Goal: Task Accomplishment & Management: Manage account settings

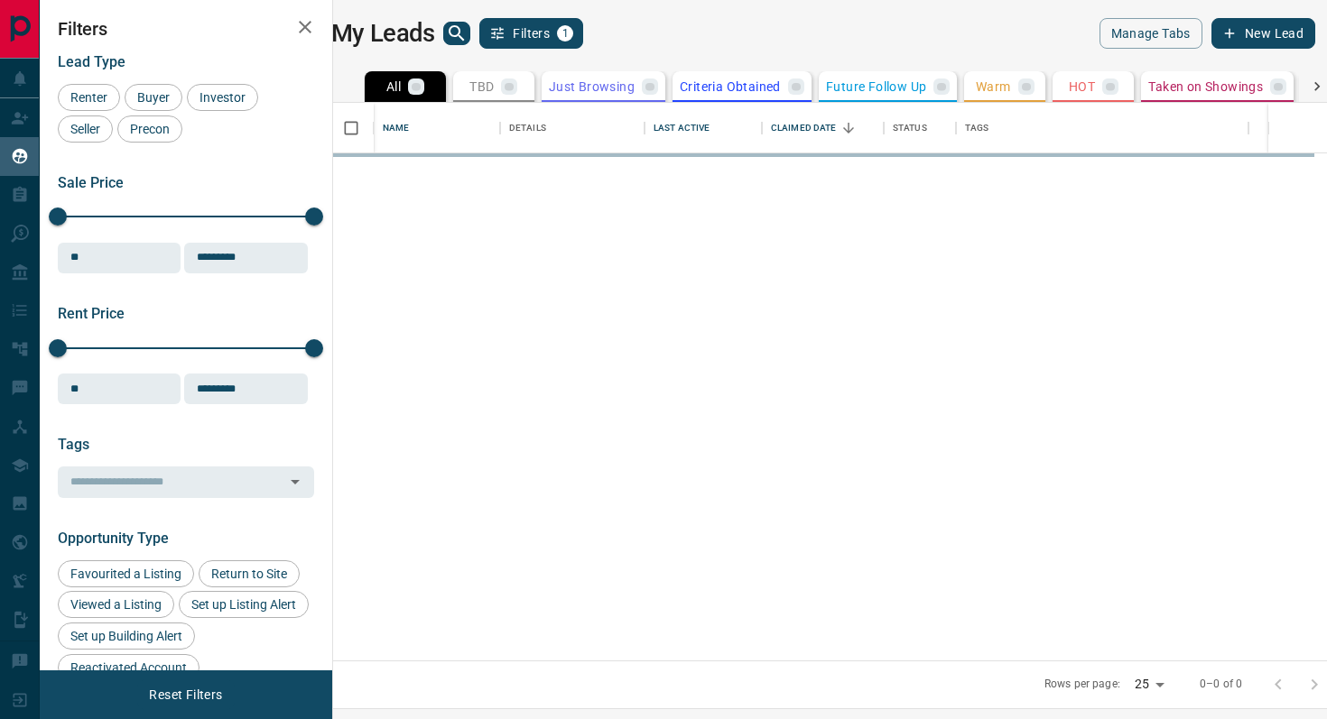
scroll to position [558, 986]
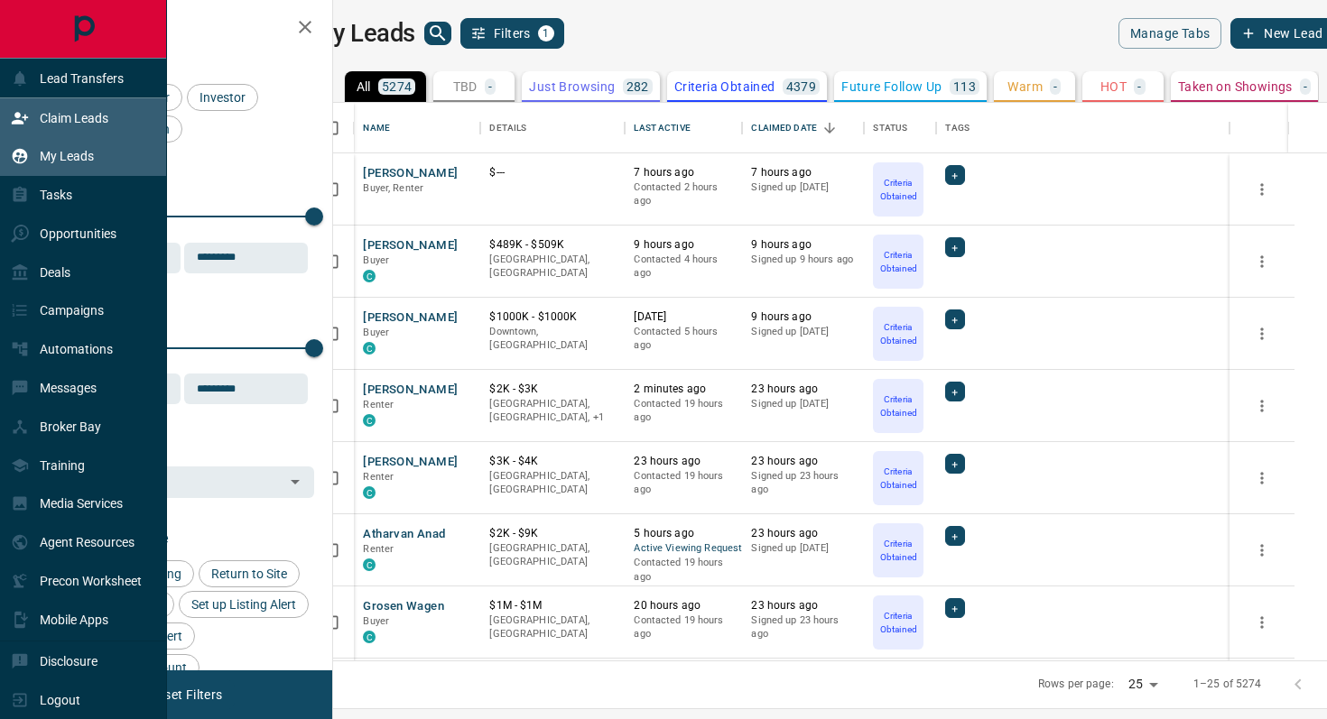
click at [83, 115] on p "Claim Leads" at bounding box center [74, 118] width 69 height 14
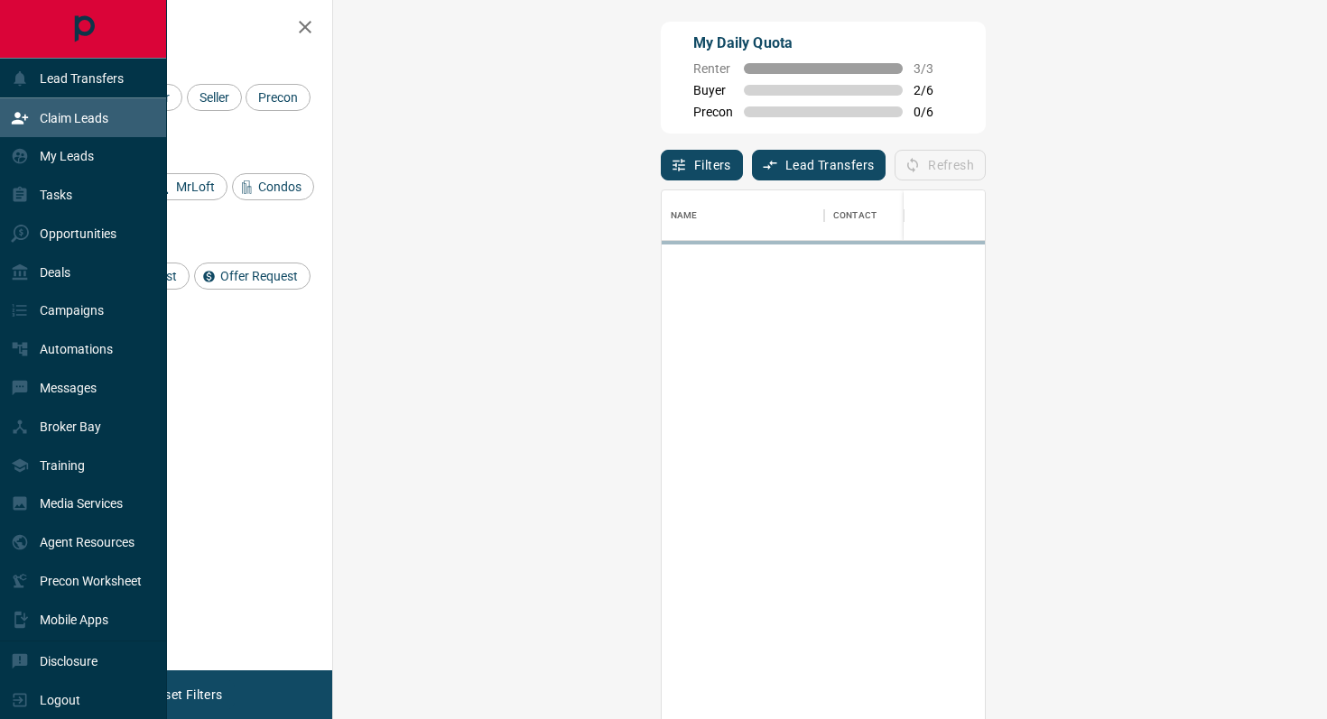
scroll to position [546, 955]
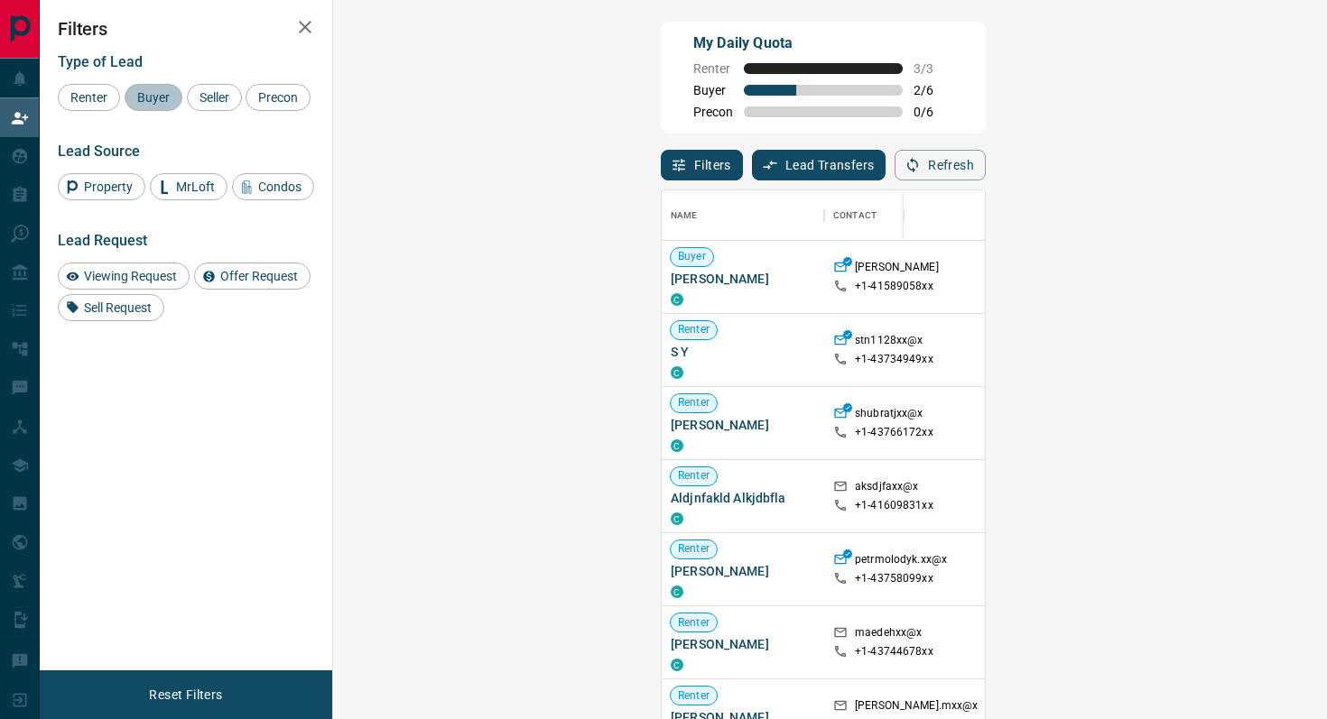
click at [160, 94] on span "Buyer" at bounding box center [153, 97] width 45 height 14
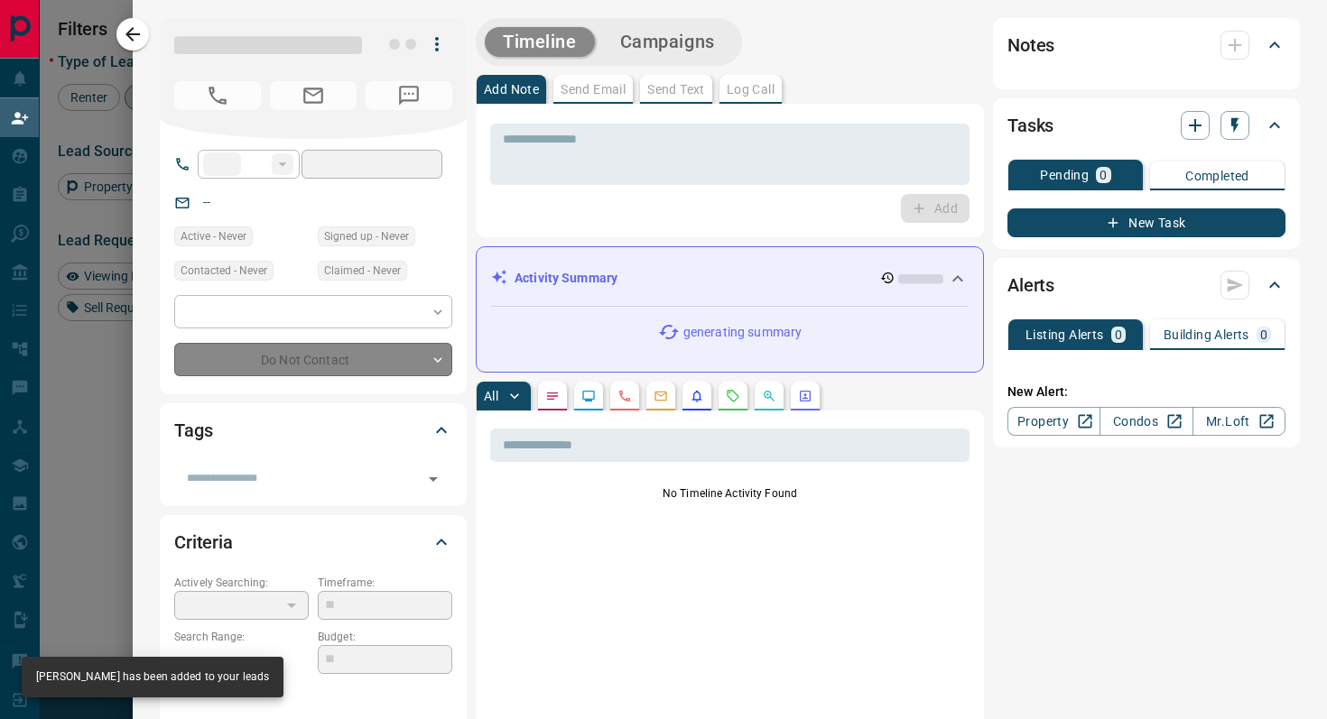
type input "**"
type input "**********"
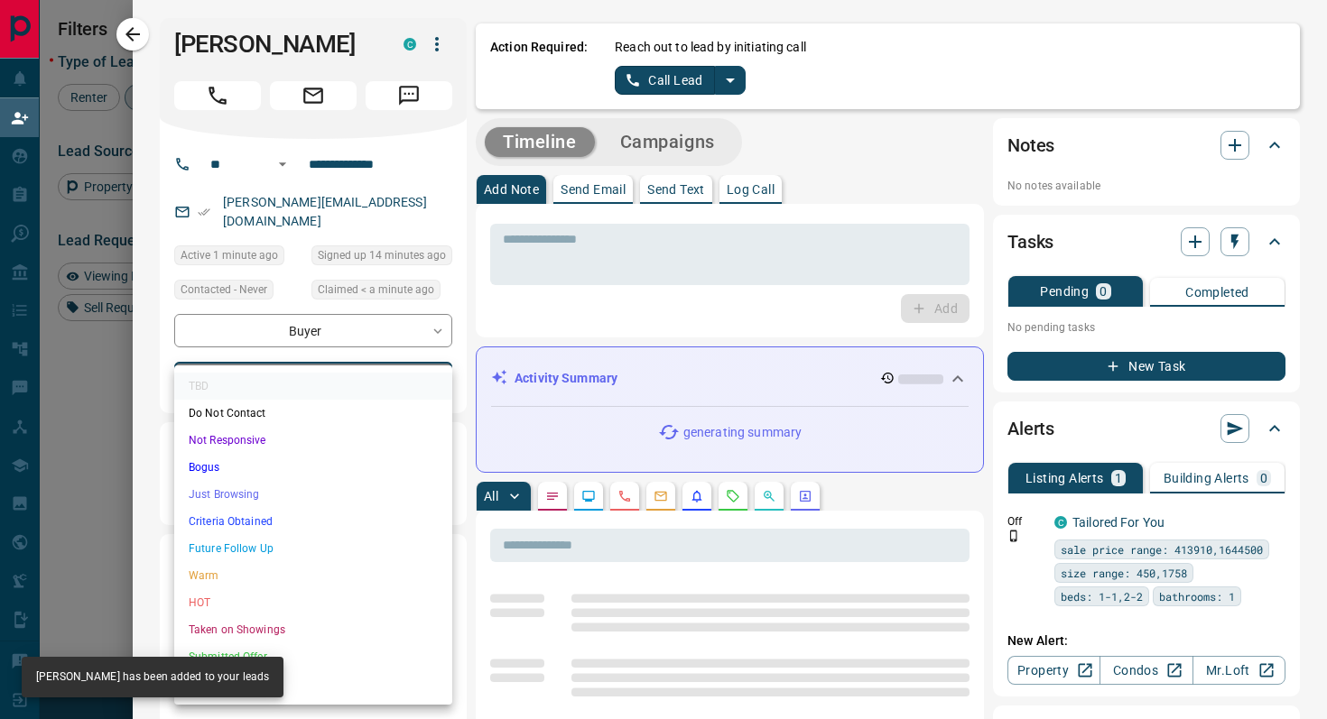
click at [380, 366] on body "Lead Transfers Claim Leads My Leads Tasks Opportunities Deals Campaigns Automat…" at bounding box center [663, 306] width 1327 height 612
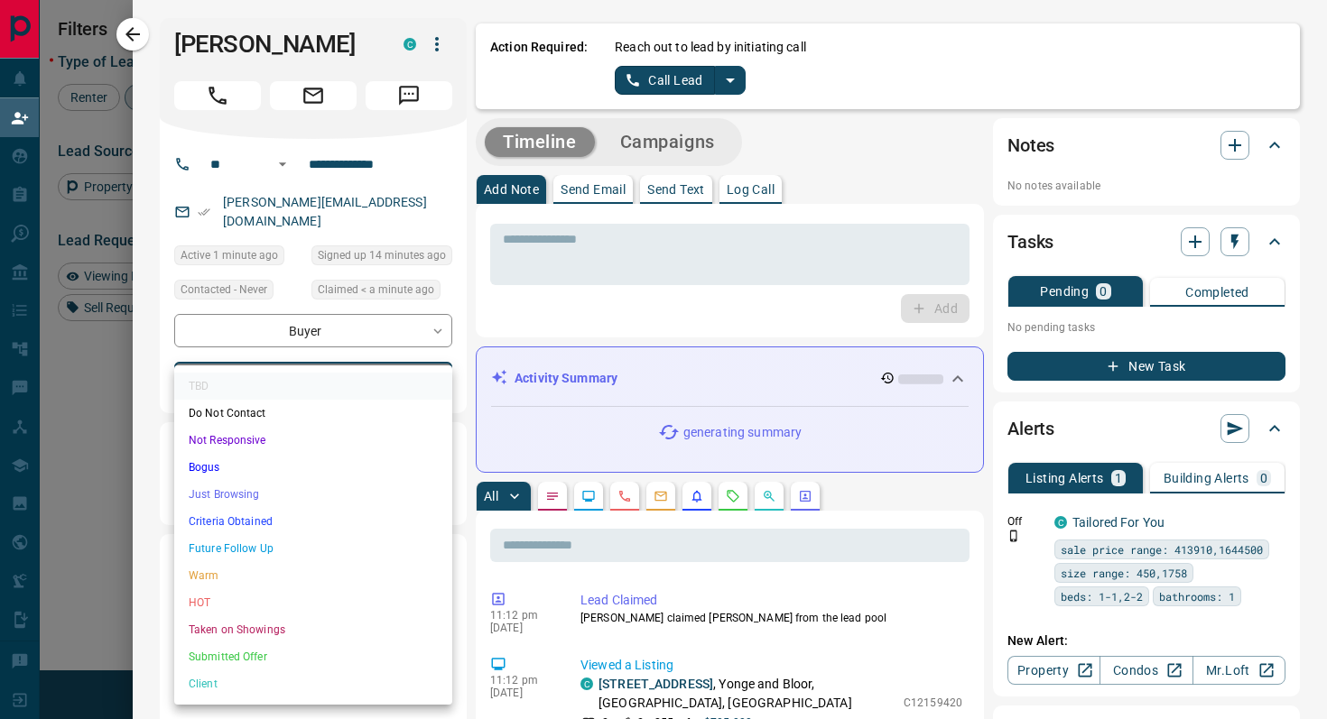
click at [287, 510] on li "Criteria Obtained" at bounding box center [313, 521] width 278 height 27
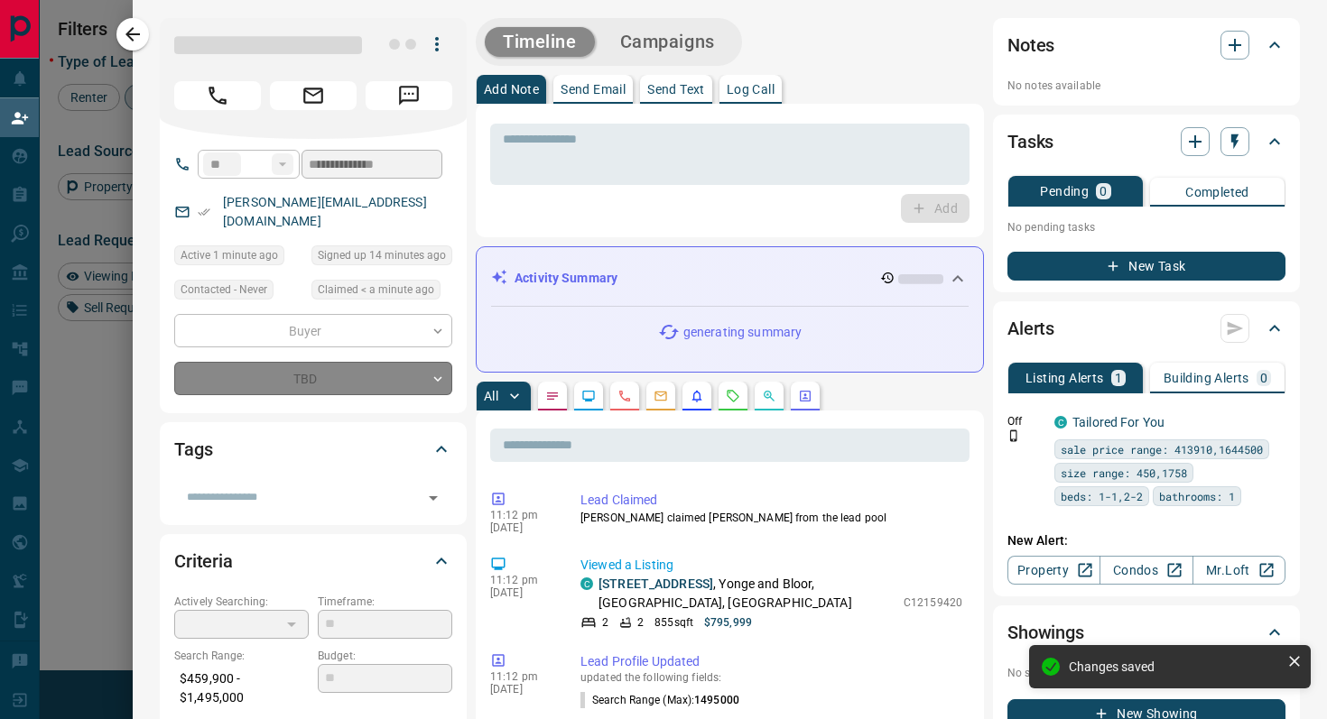
type input "*"
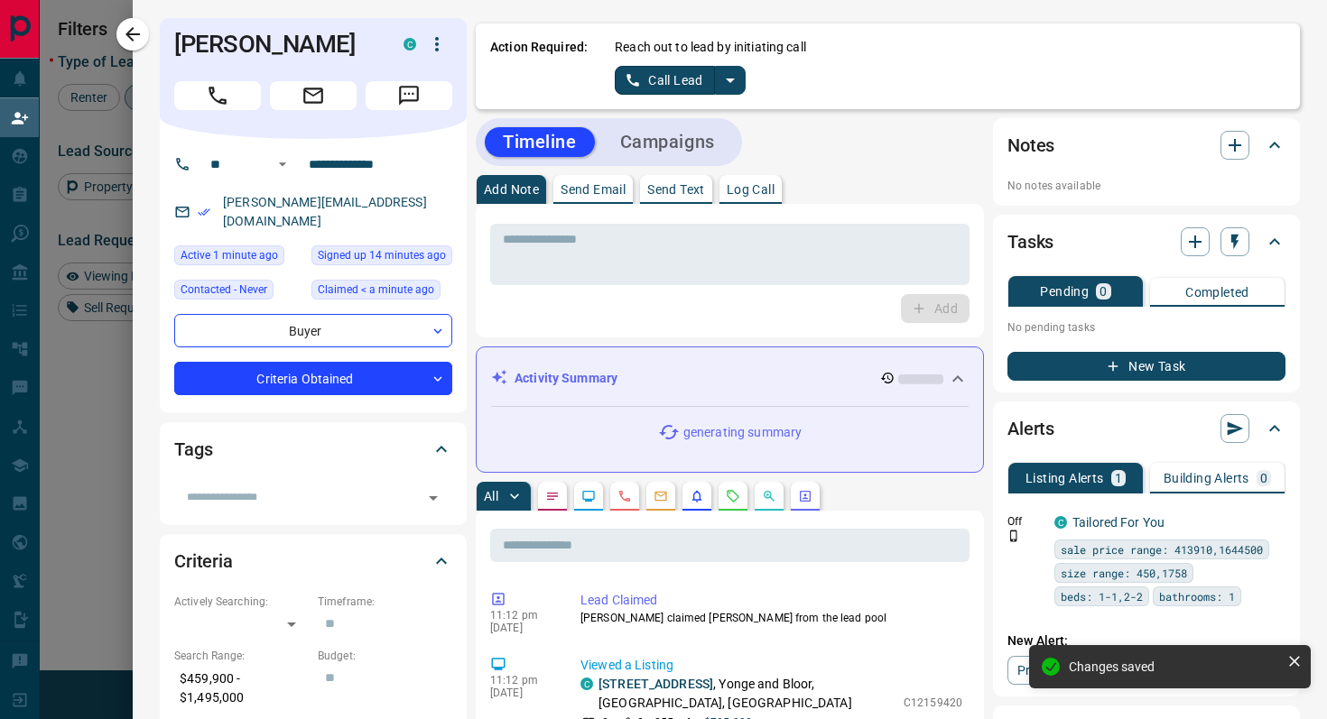
click at [729, 81] on icon "split button" at bounding box center [730, 81] width 9 height 5
click at [690, 140] on li "Log Manual Call" at bounding box center [680, 142] width 110 height 27
click at [624, 77] on button "Log Manual Call" at bounding box center [674, 80] width 119 height 29
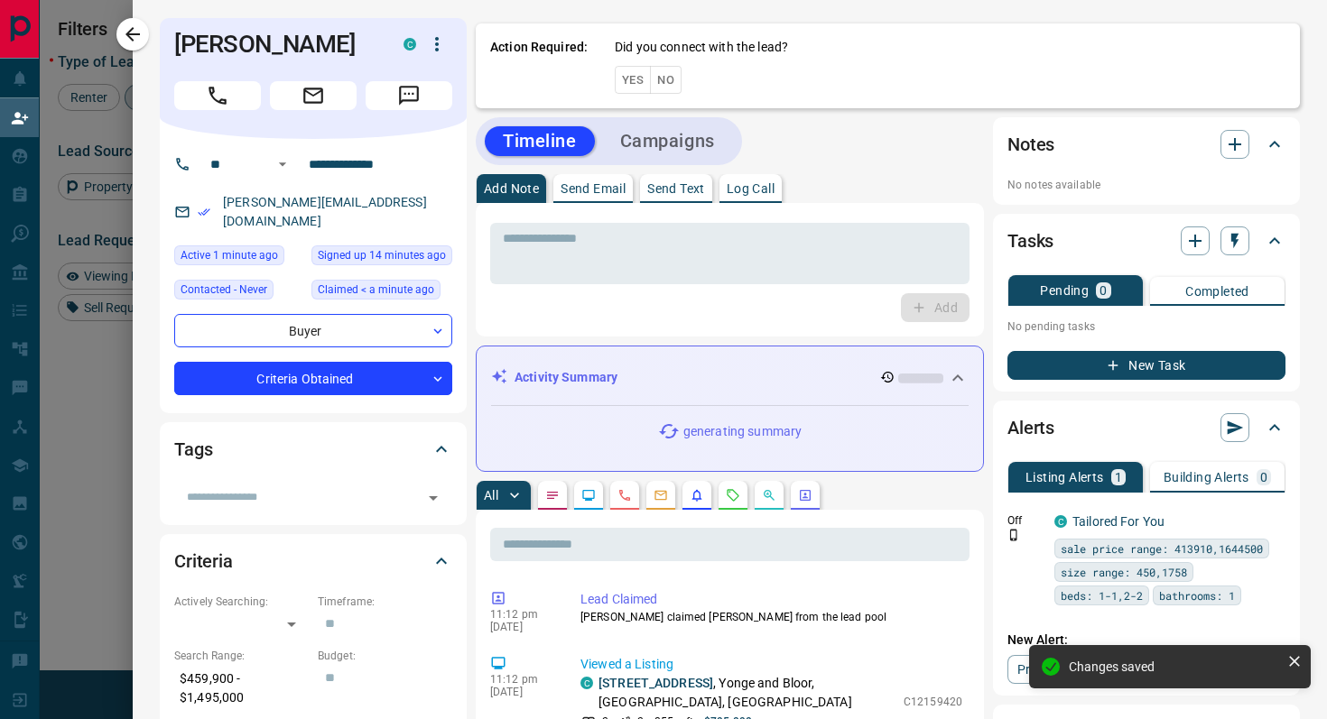
click at [624, 77] on button "Yes" at bounding box center [633, 80] width 36 height 28
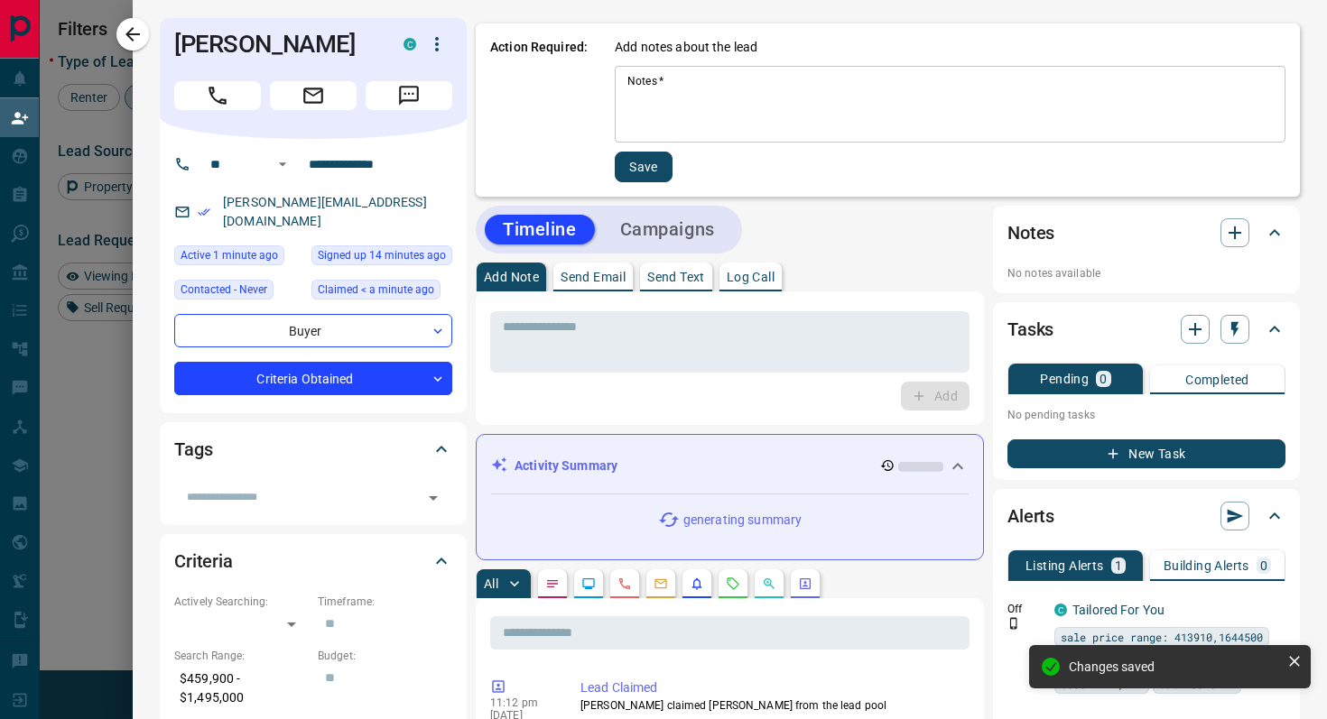
click at [683, 84] on textarea "Notes   *" at bounding box center [949, 104] width 645 height 61
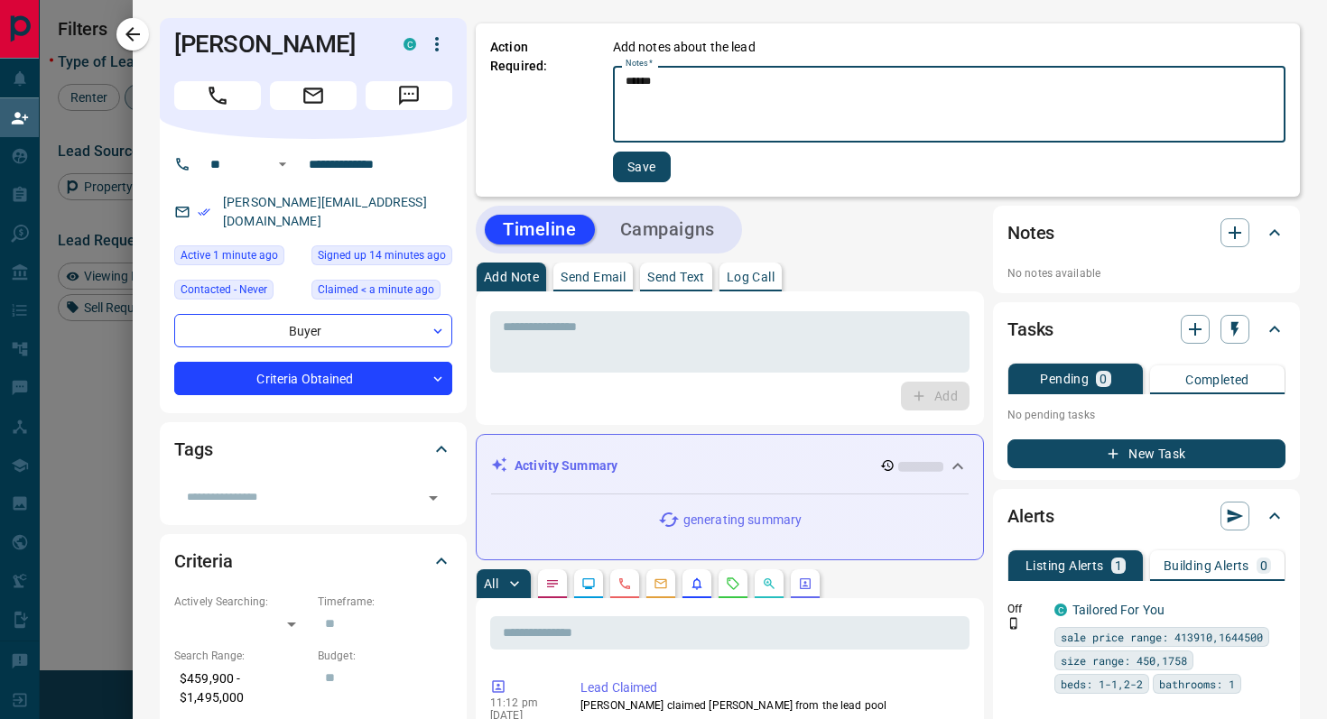
type textarea "******"
click at [645, 170] on button "Save" at bounding box center [642, 167] width 58 height 31
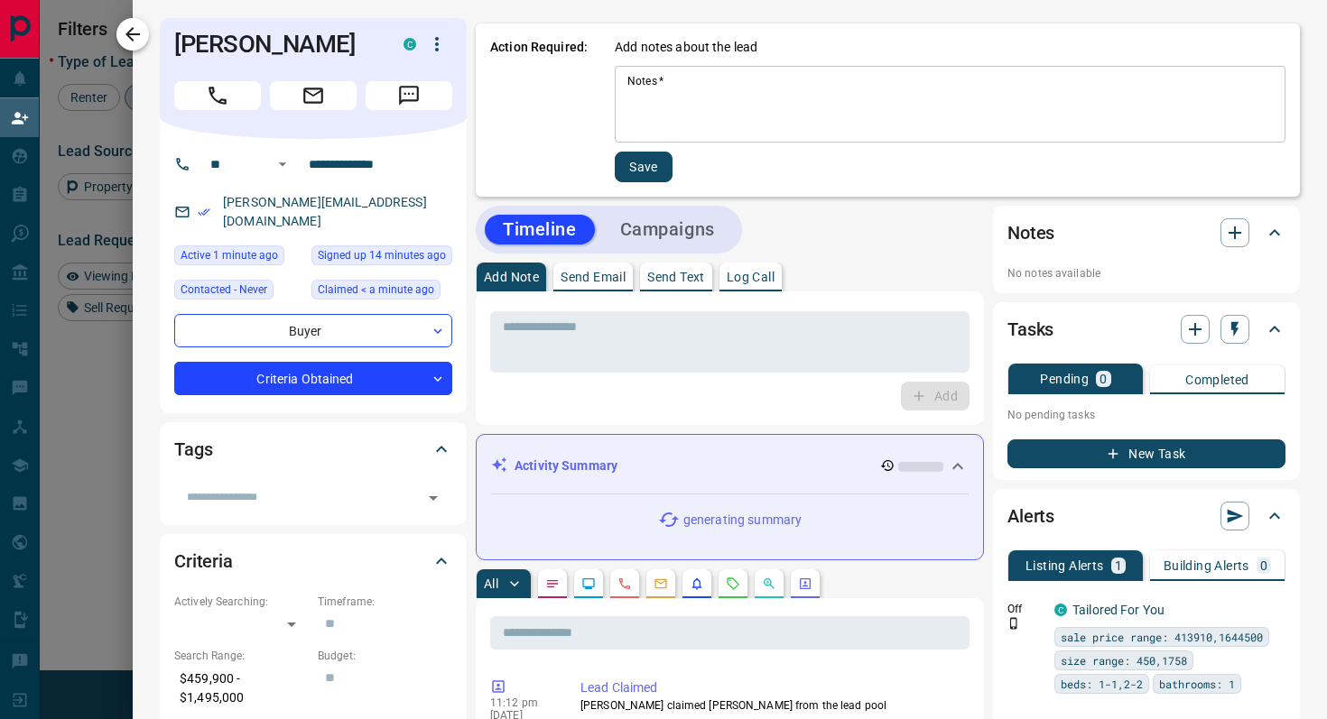
click at [130, 34] on icon "button" at bounding box center [132, 34] width 14 height 14
